Goal: Ask a question

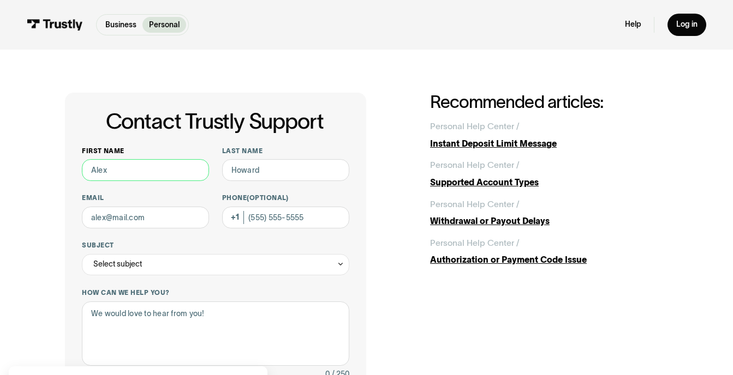
click at [117, 172] on input "First name" at bounding box center [145, 169] width 127 height 21
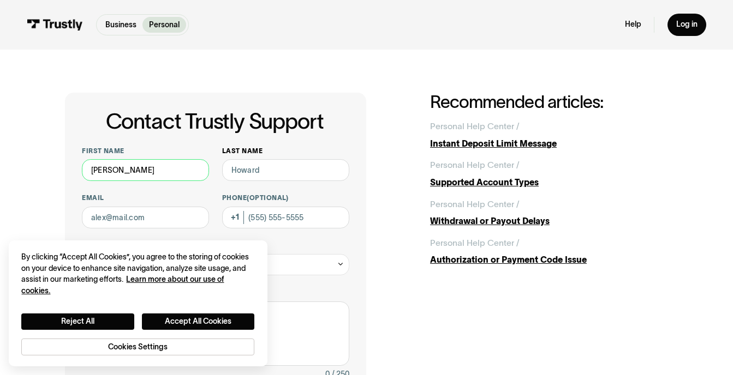
type input "[PERSON_NAME]"
click at [261, 172] on input "Last name" at bounding box center [285, 169] width 127 height 21
type input "m"
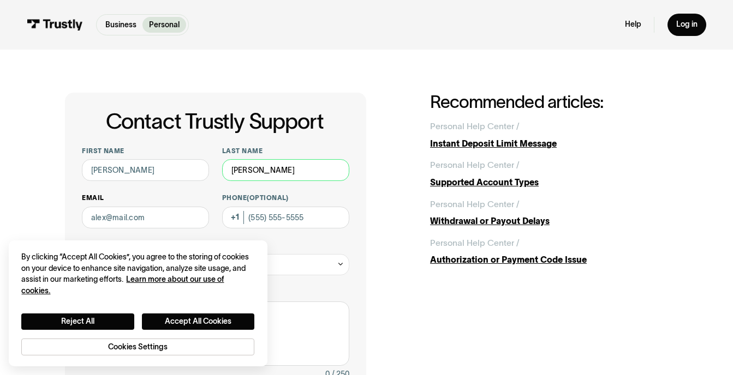
type input "[PERSON_NAME]"
click at [157, 211] on input "Email" at bounding box center [145, 217] width 127 height 21
type input "[EMAIL_ADDRESS][DOMAIN_NAME]"
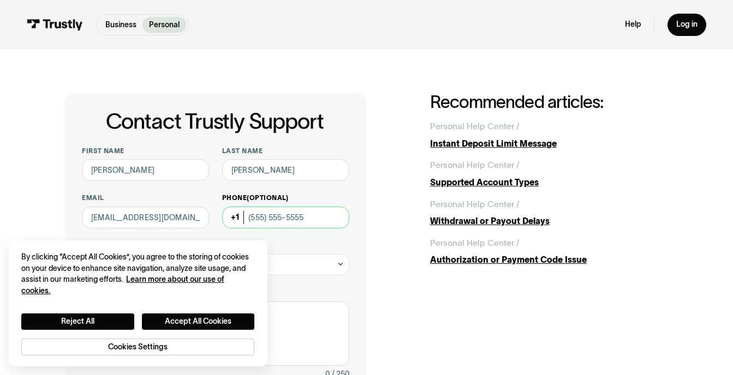
click at [261, 212] on input "Phone (Optional)" at bounding box center [285, 217] width 127 height 21
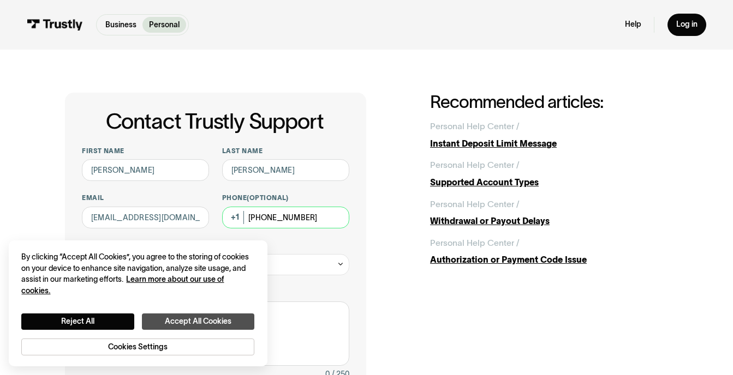
type input "[PHONE_NUMBER]"
click at [225, 321] on button "Accept All Cookies" at bounding box center [198, 322] width 112 height 16
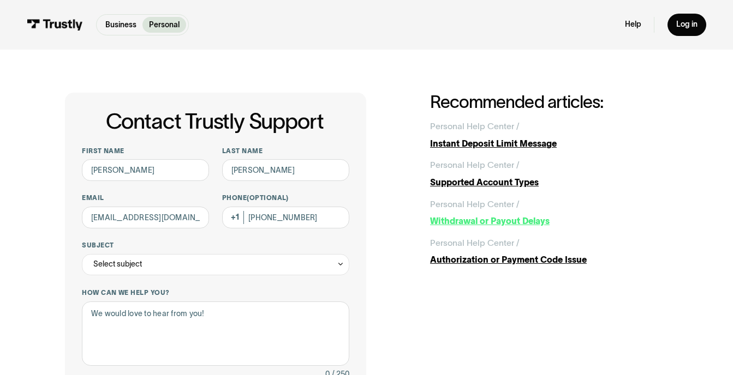
click at [463, 224] on div "Withdrawal or Payout Delays" at bounding box center [549, 221] width 238 height 13
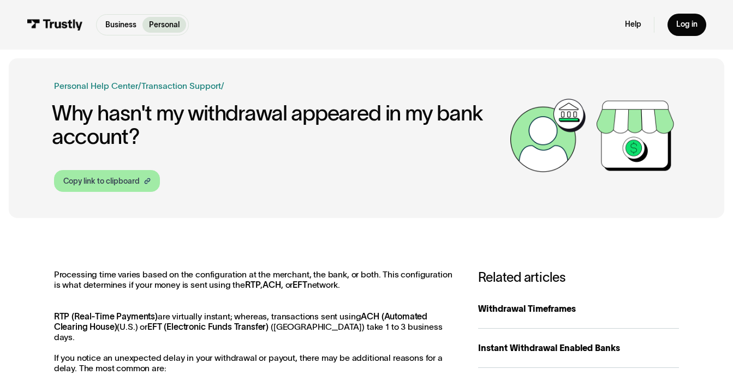
click at [92, 186] on div "Copy link to clipboard" at bounding box center [101, 181] width 76 height 11
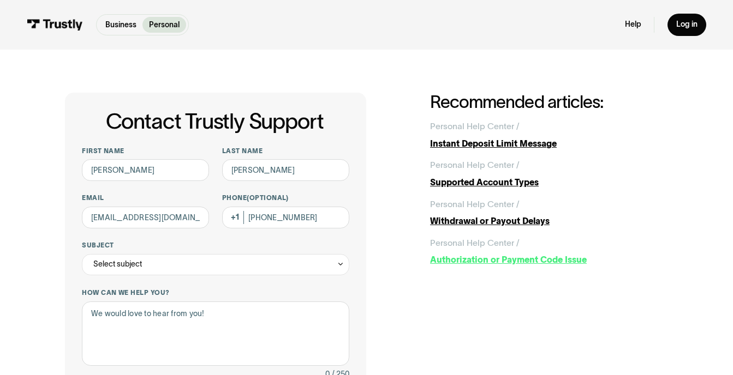
click at [515, 261] on div "Authorization or Payment Code Issue" at bounding box center [549, 260] width 238 height 13
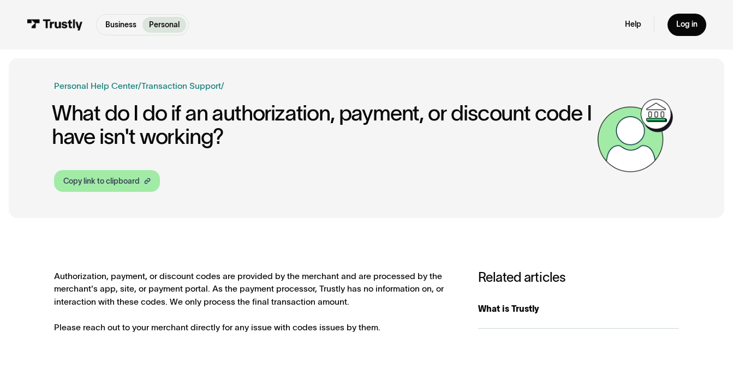
click at [128, 185] on div "Copy link to clipboard" at bounding box center [101, 181] width 76 height 11
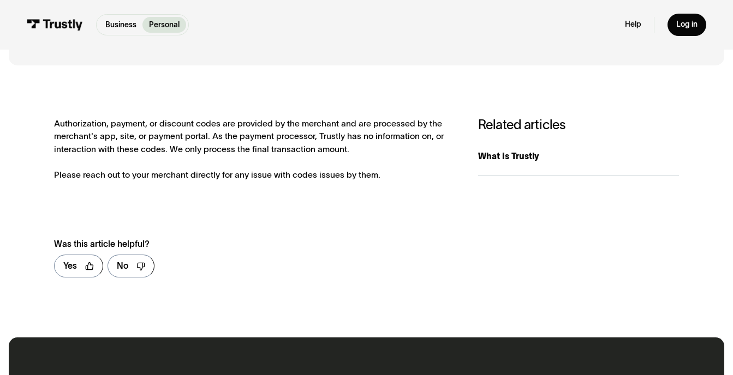
scroll to position [176, 0]
